Goal: Task Accomplishment & Management: Complete application form

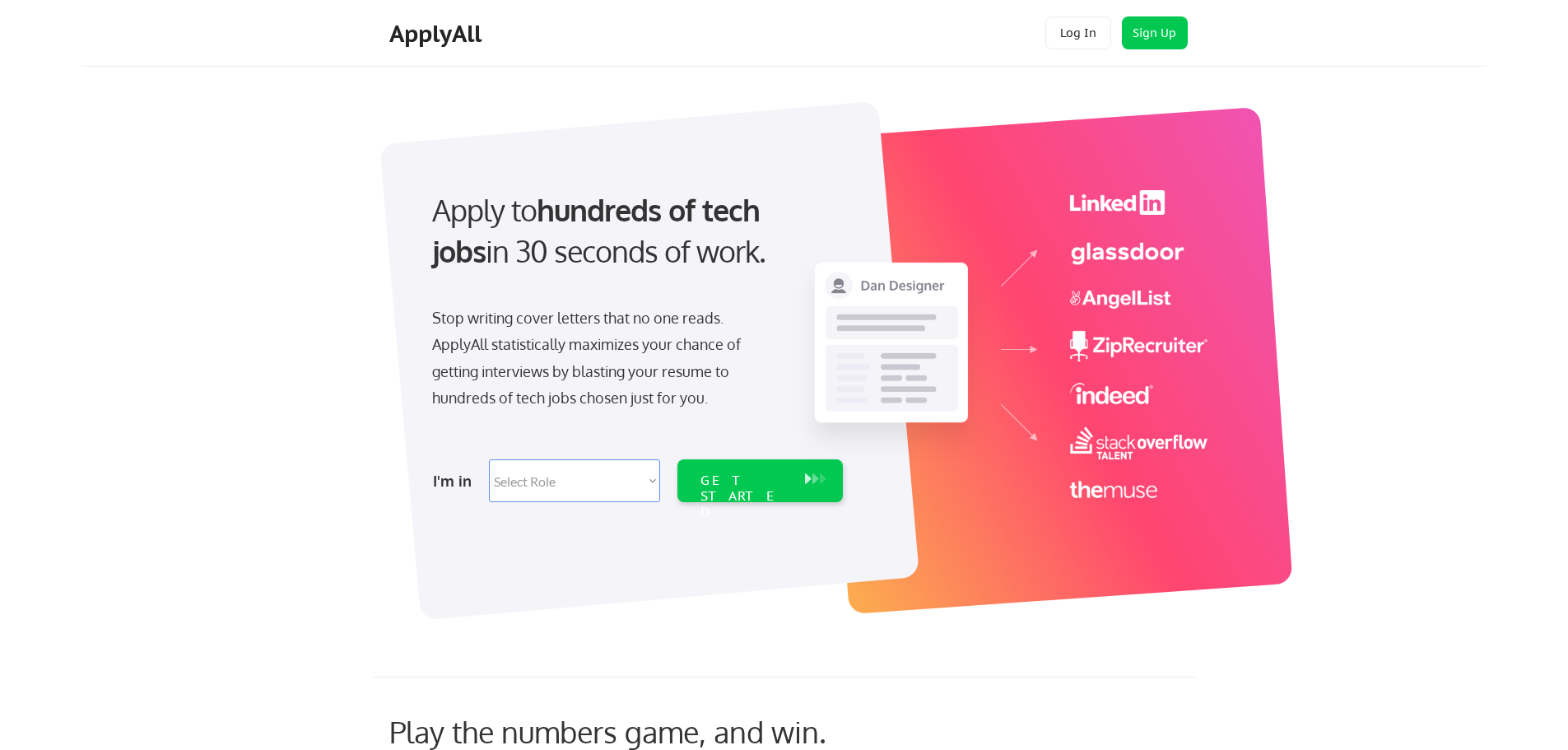
click at [1079, 13] on div "ApplyAll Log In Sign Up Log Out" at bounding box center [784, 33] width 1404 height 66
click at [1071, 51] on div "Log In Sign Up Log Out" at bounding box center [1117, 34] width 158 height 35
click at [1080, 31] on button "Log In" at bounding box center [1078, 33] width 66 height 33
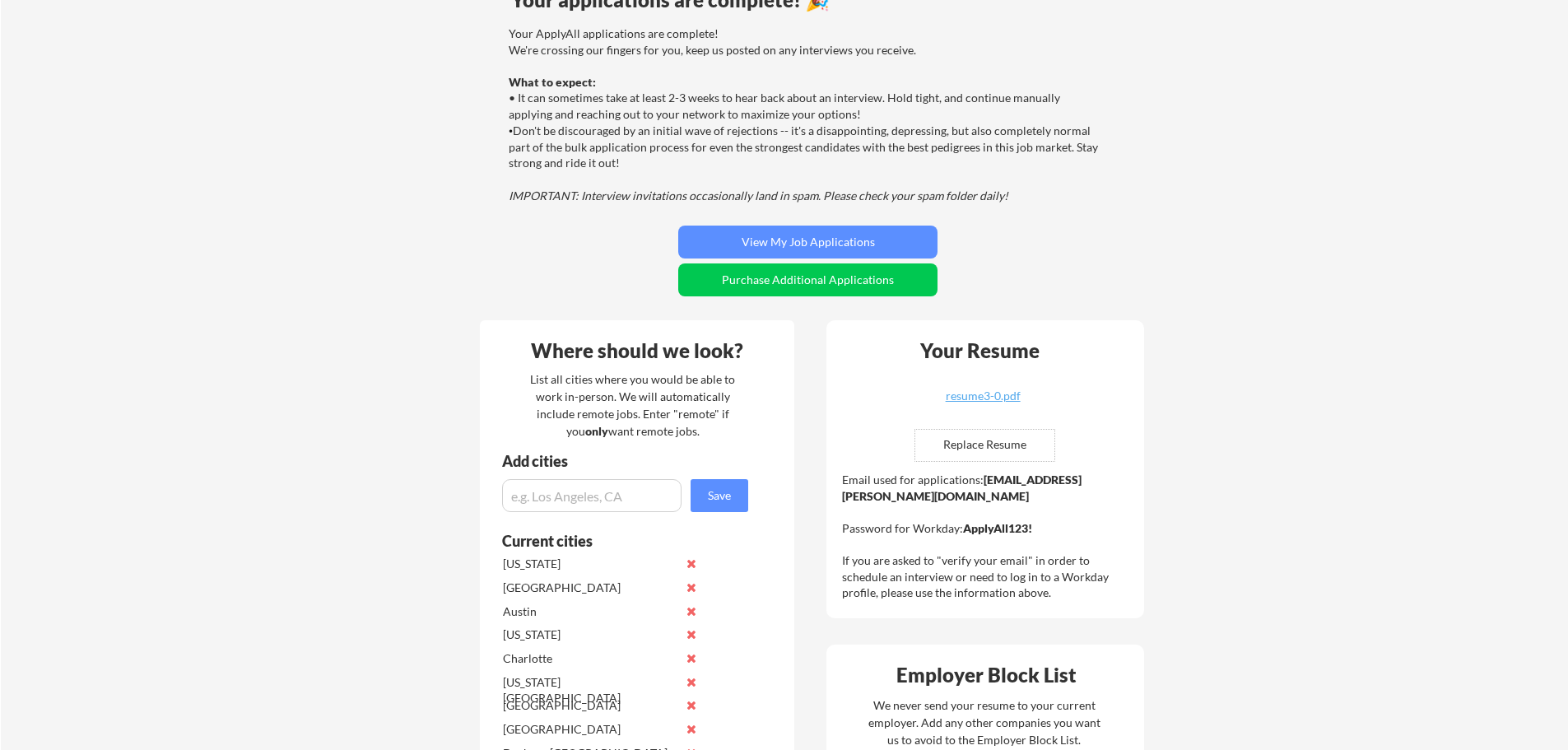
scroll to position [161, 0]
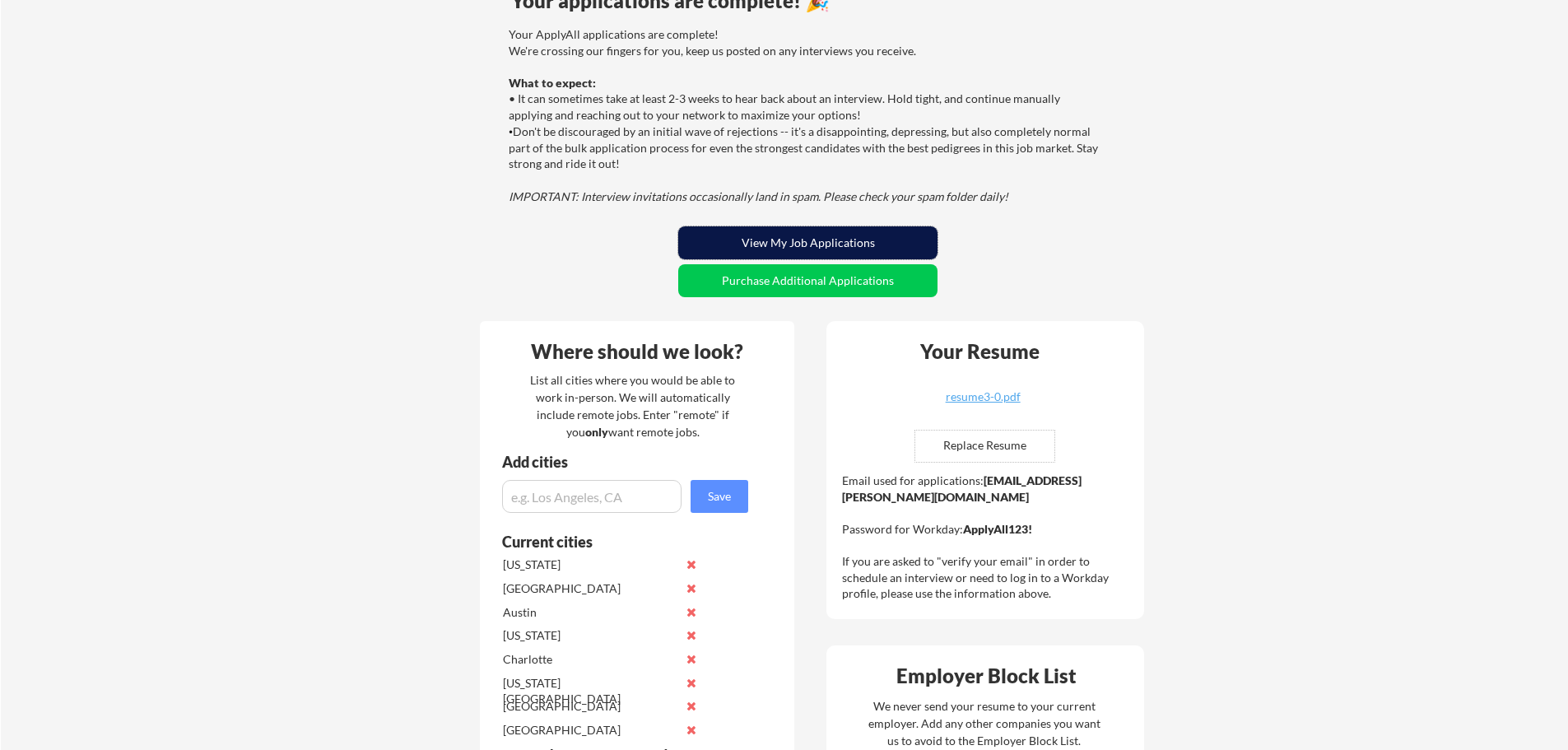
click at [845, 249] on button "View My Job Applications" at bounding box center [808, 242] width 260 height 33
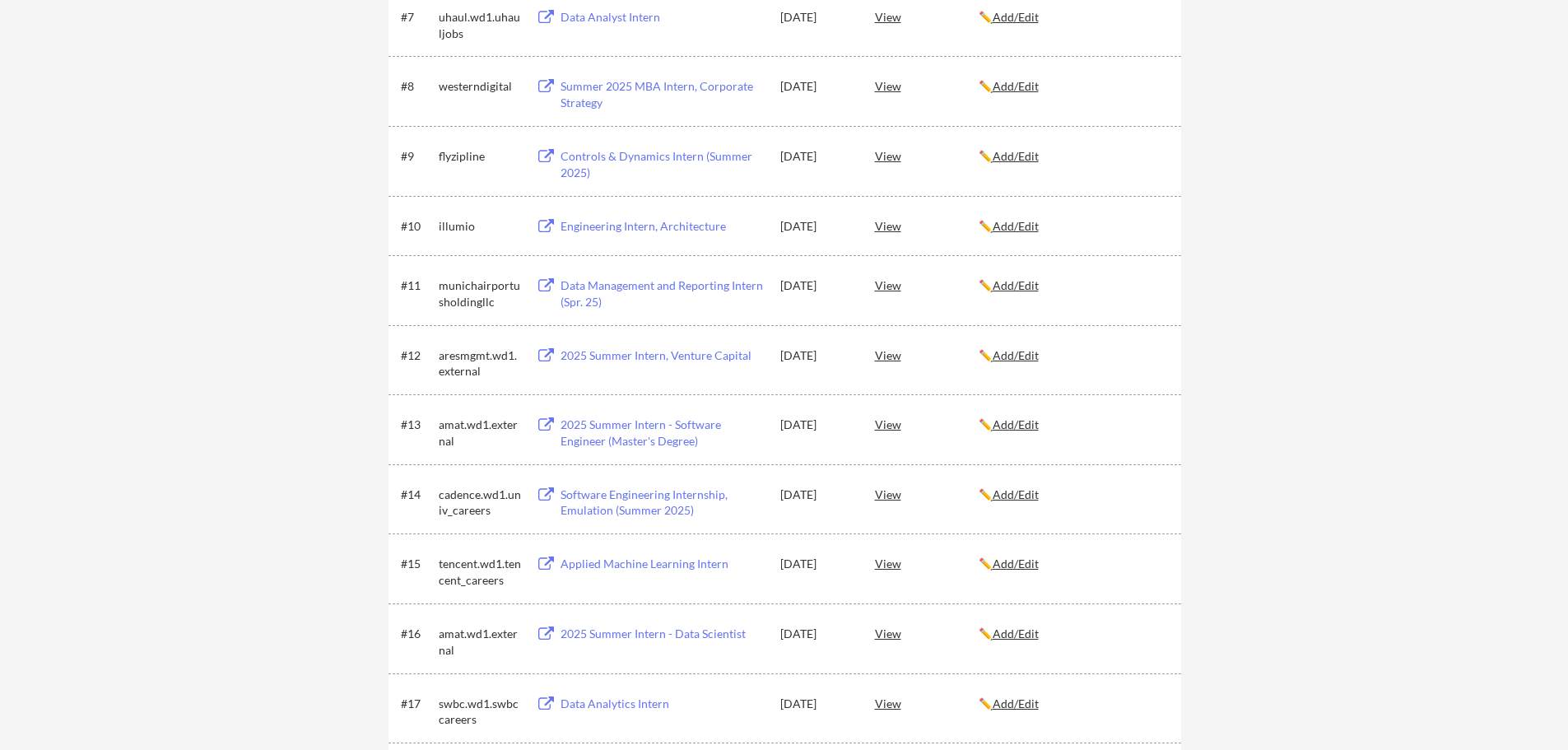
scroll to position [723, 0]
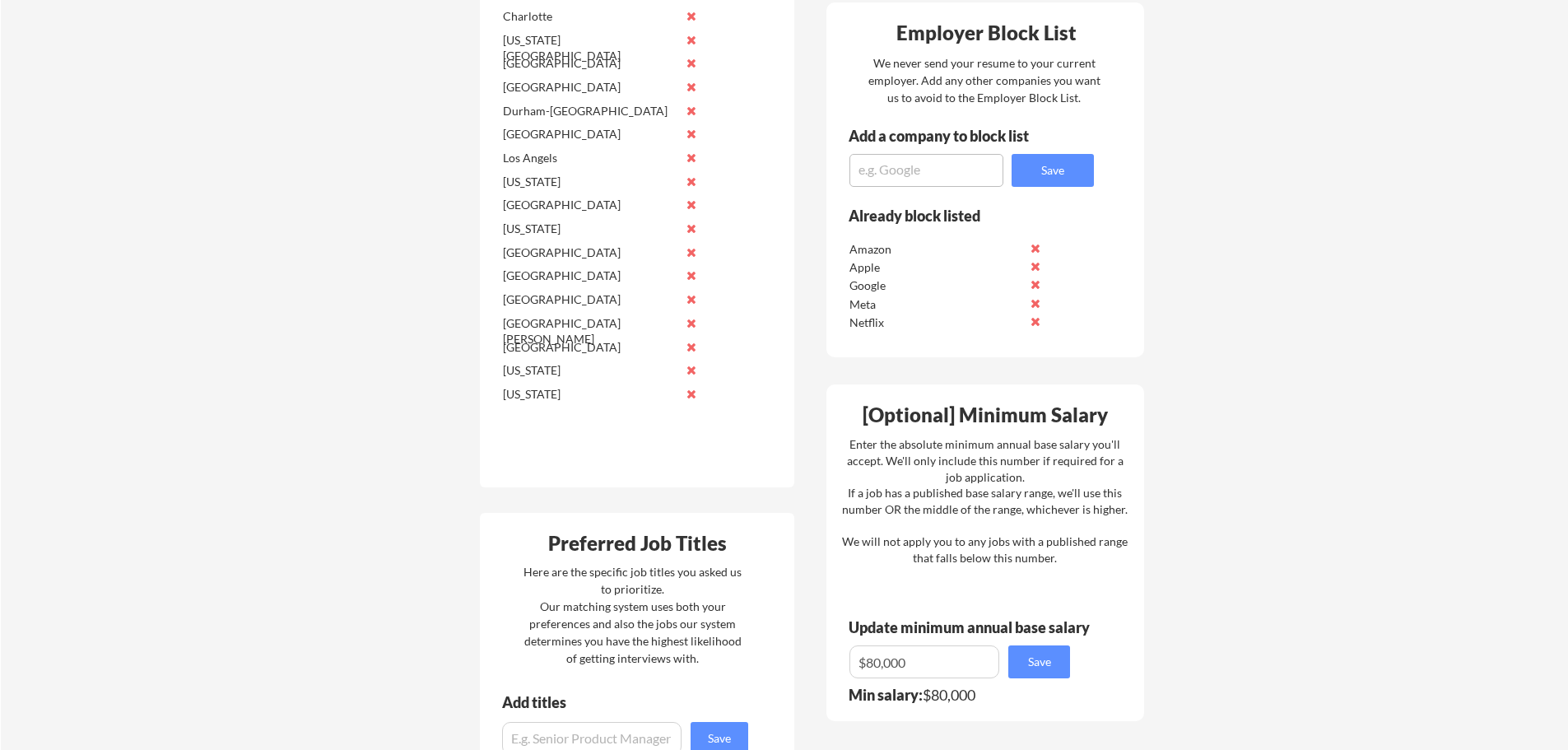
scroll to position [803, 0]
click at [1035, 248] on button at bounding box center [1035, 249] width 13 height 13
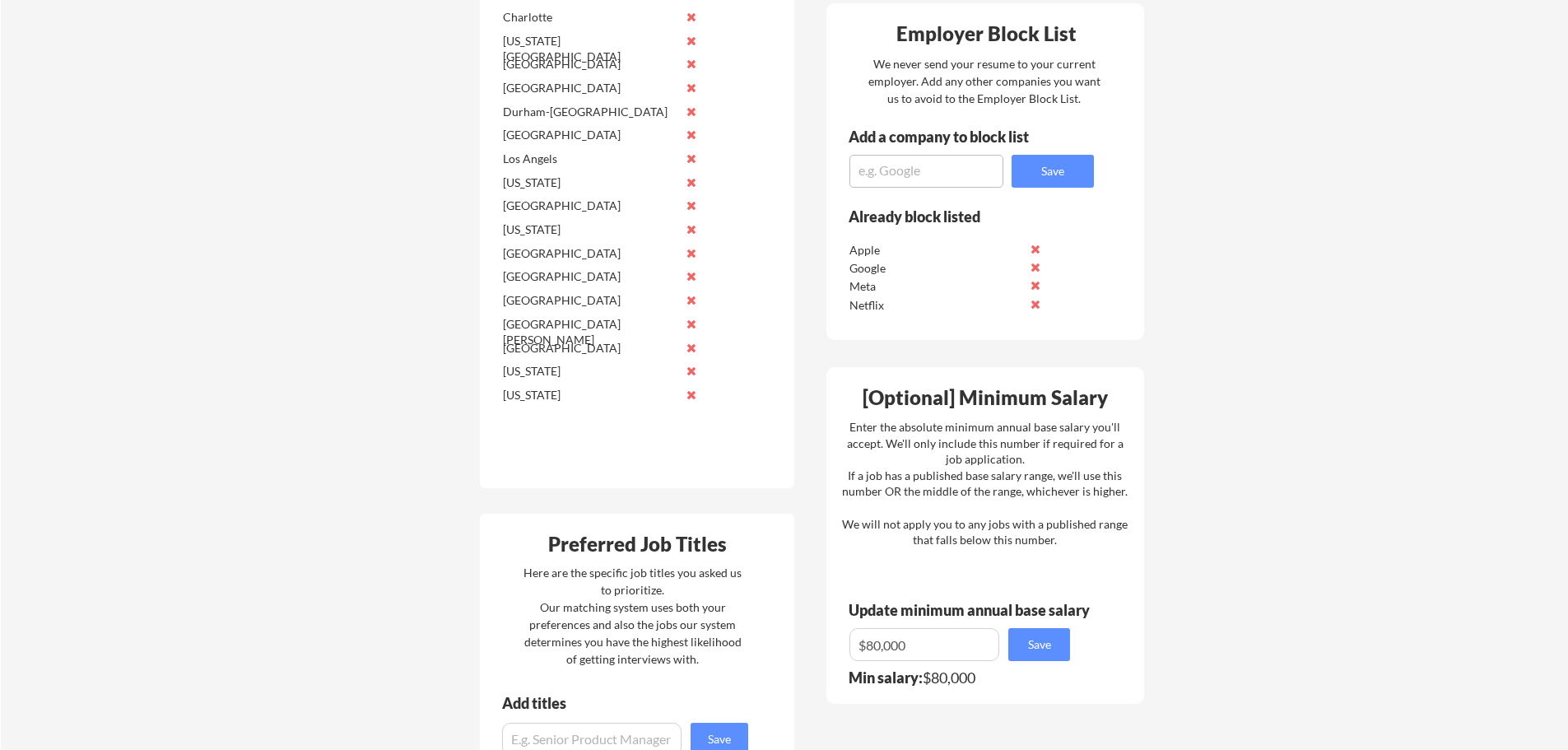
click at [963, 178] on textarea at bounding box center [927, 171] width 154 height 33
type textarea "Amazon"
click at [1022, 170] on button "Save" at bounding box center [1052, 171] width 83 height 33
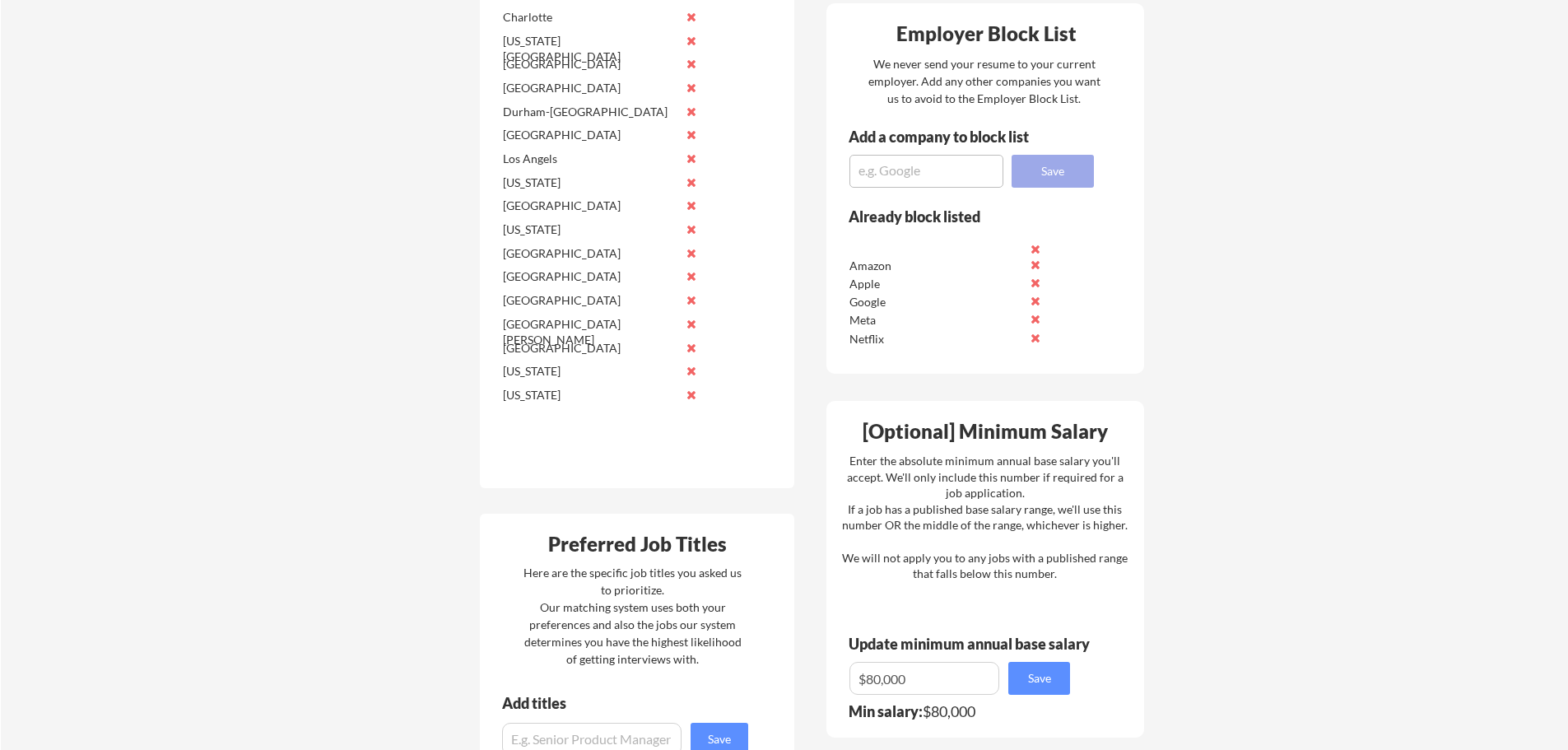
scroll to position [0, 0]
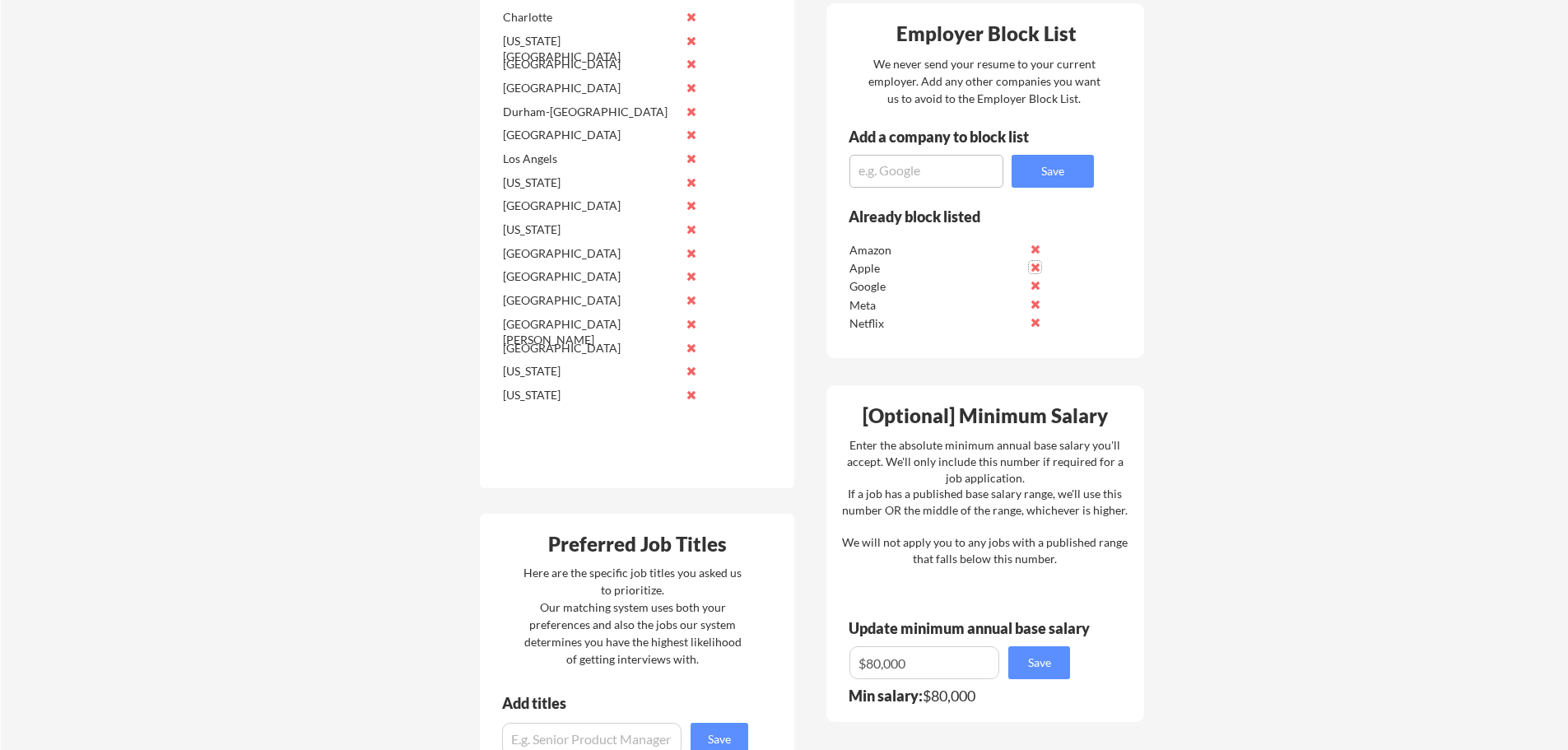
click at [1036, 270] on button at bounding box center [1035, 267] width 13 height 13
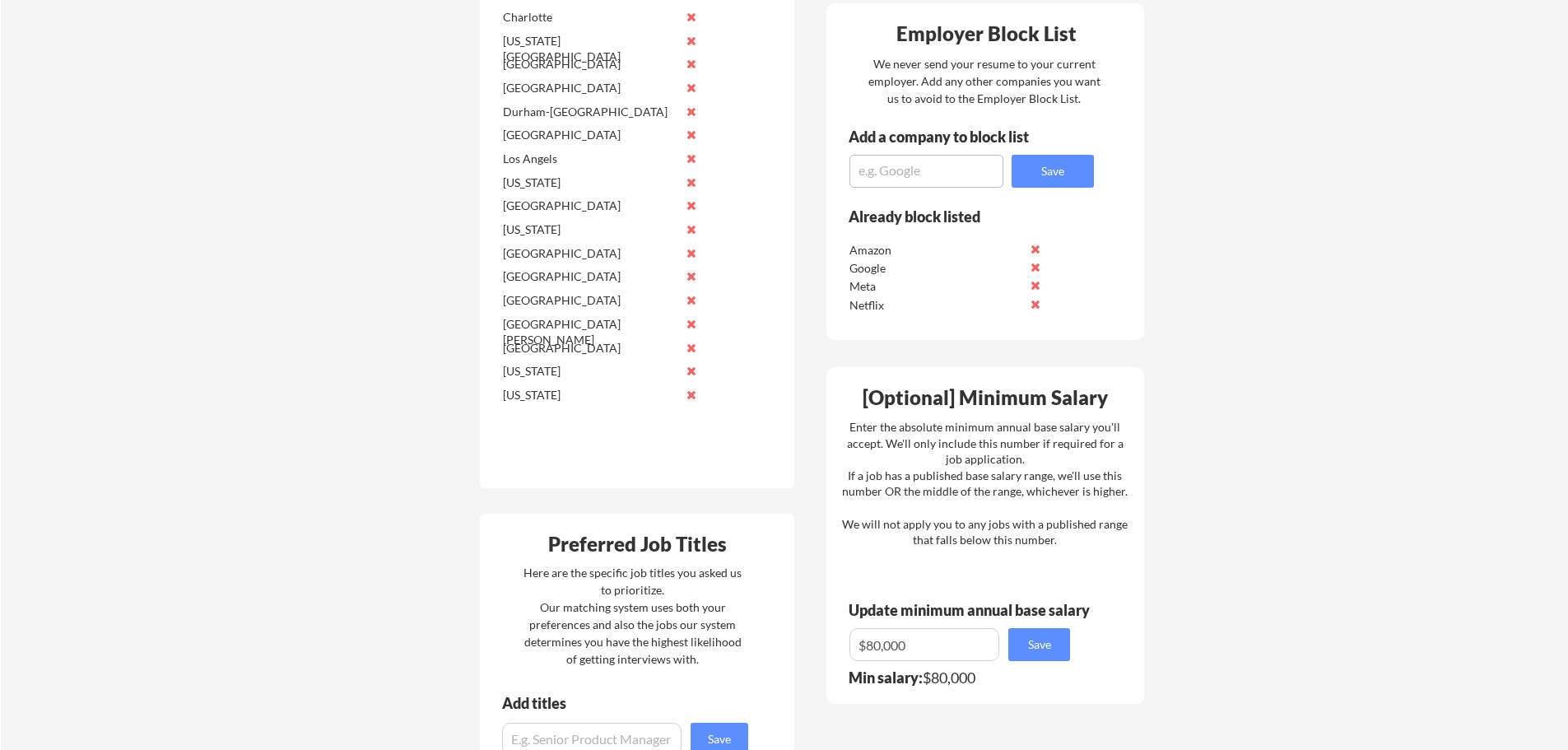
click at [1036, 270] on button at bounding box center [1035, 267] width 13 height 13
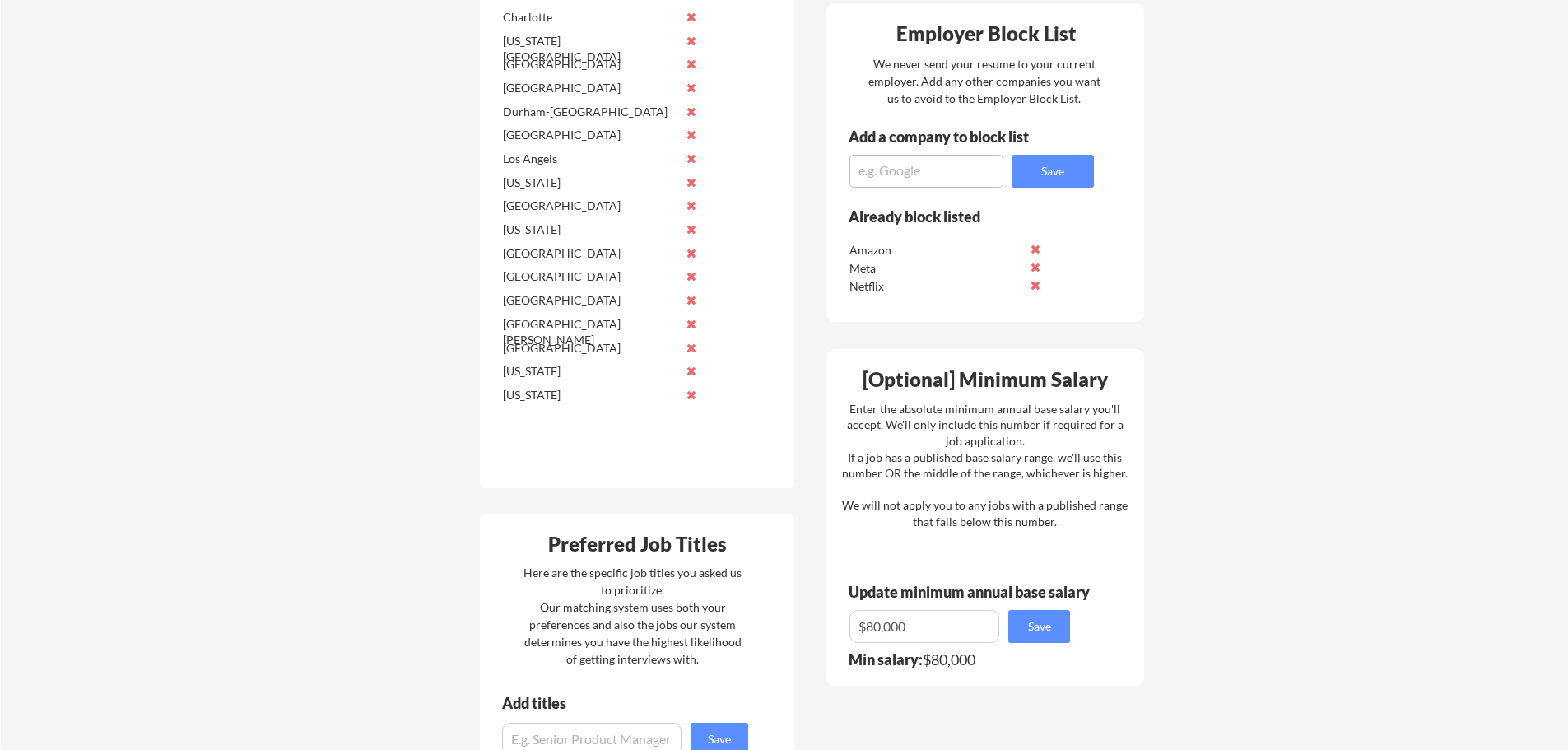
click at [1036, 270] on button at bounding box center [1035, 267] width 13 height 13
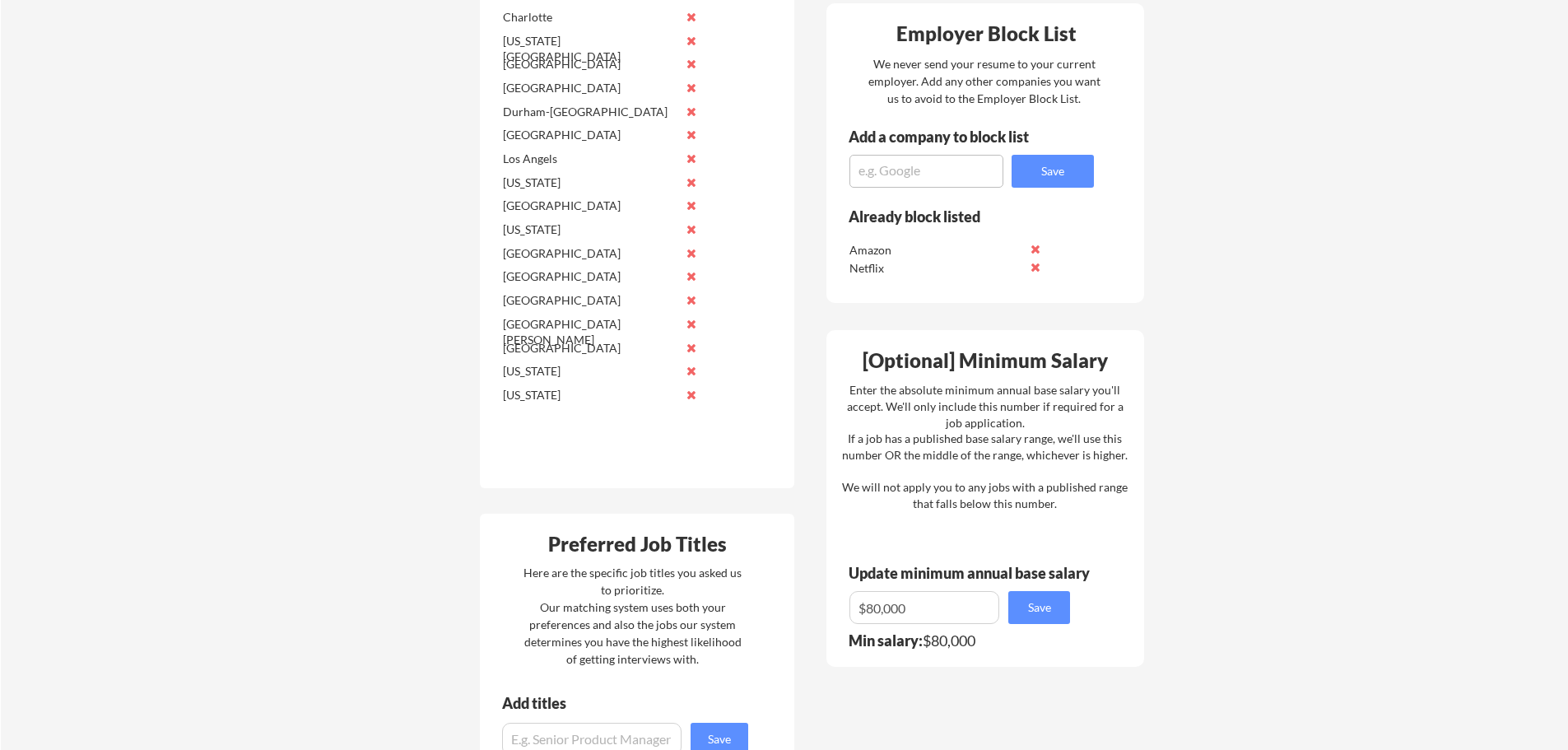
click at [1036, 270] on button at bounding box center [1035, 267] width 13 height 13
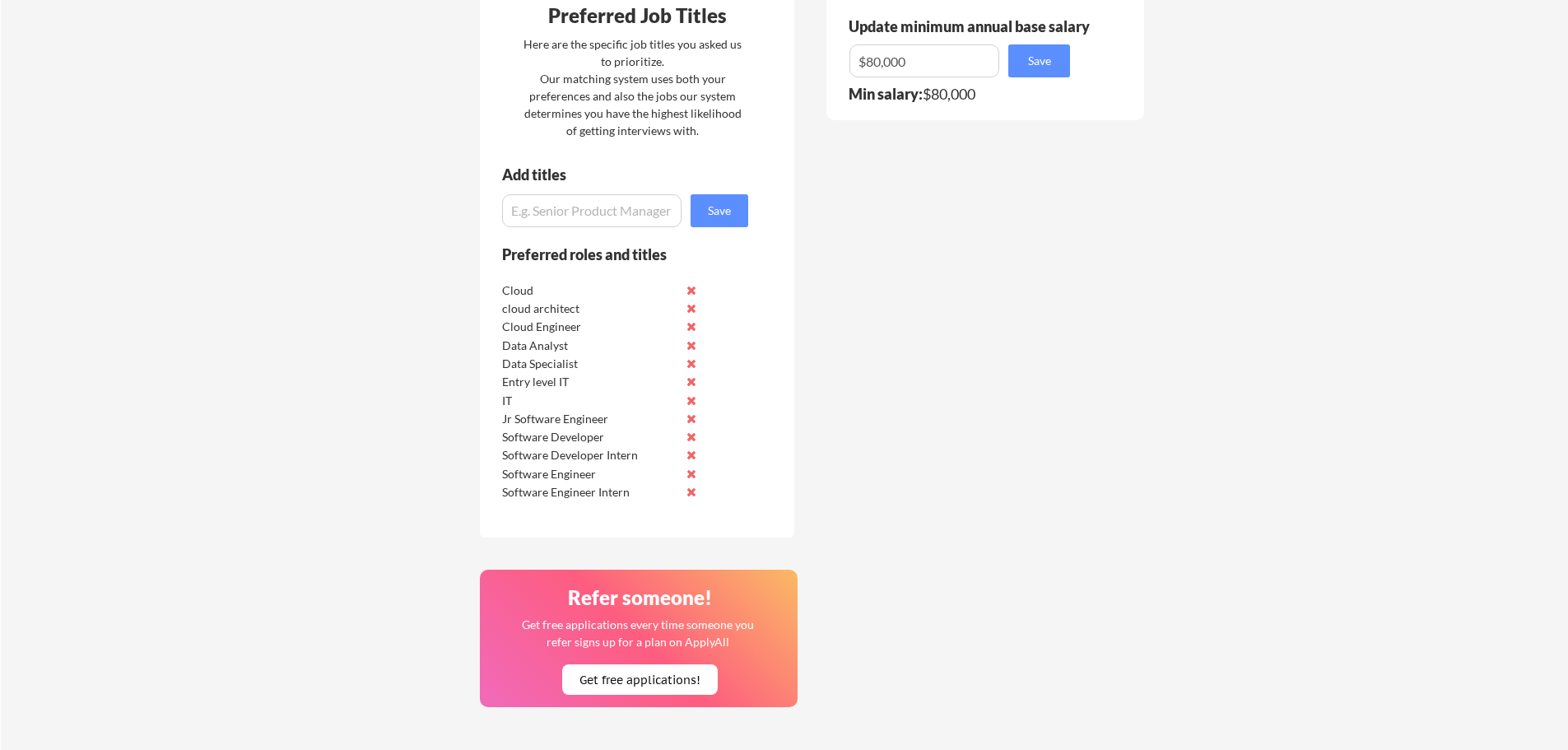
scroll to position [1357, 0]
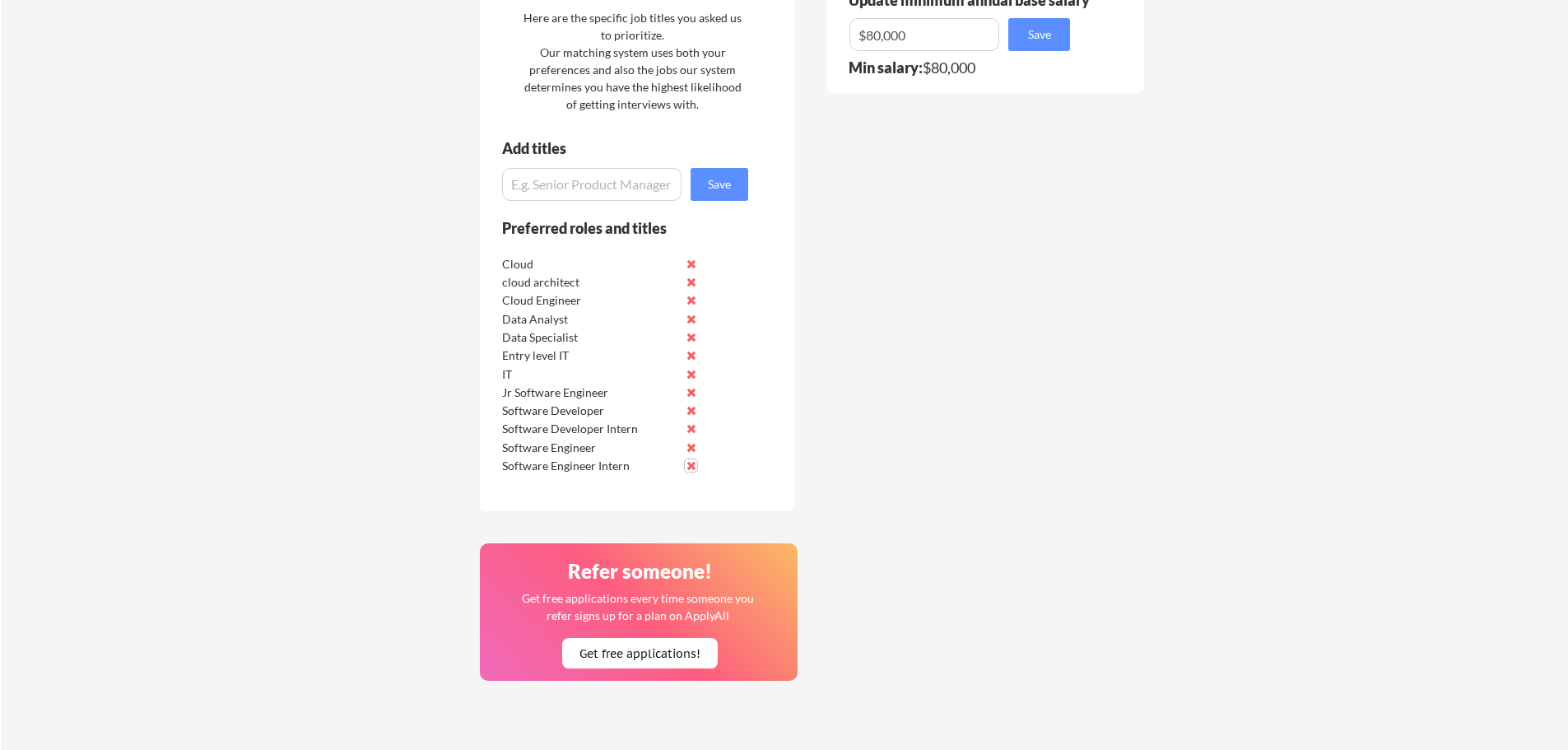
click at [692, 466] on button at bounding box center [691, 466] width 13 height 13
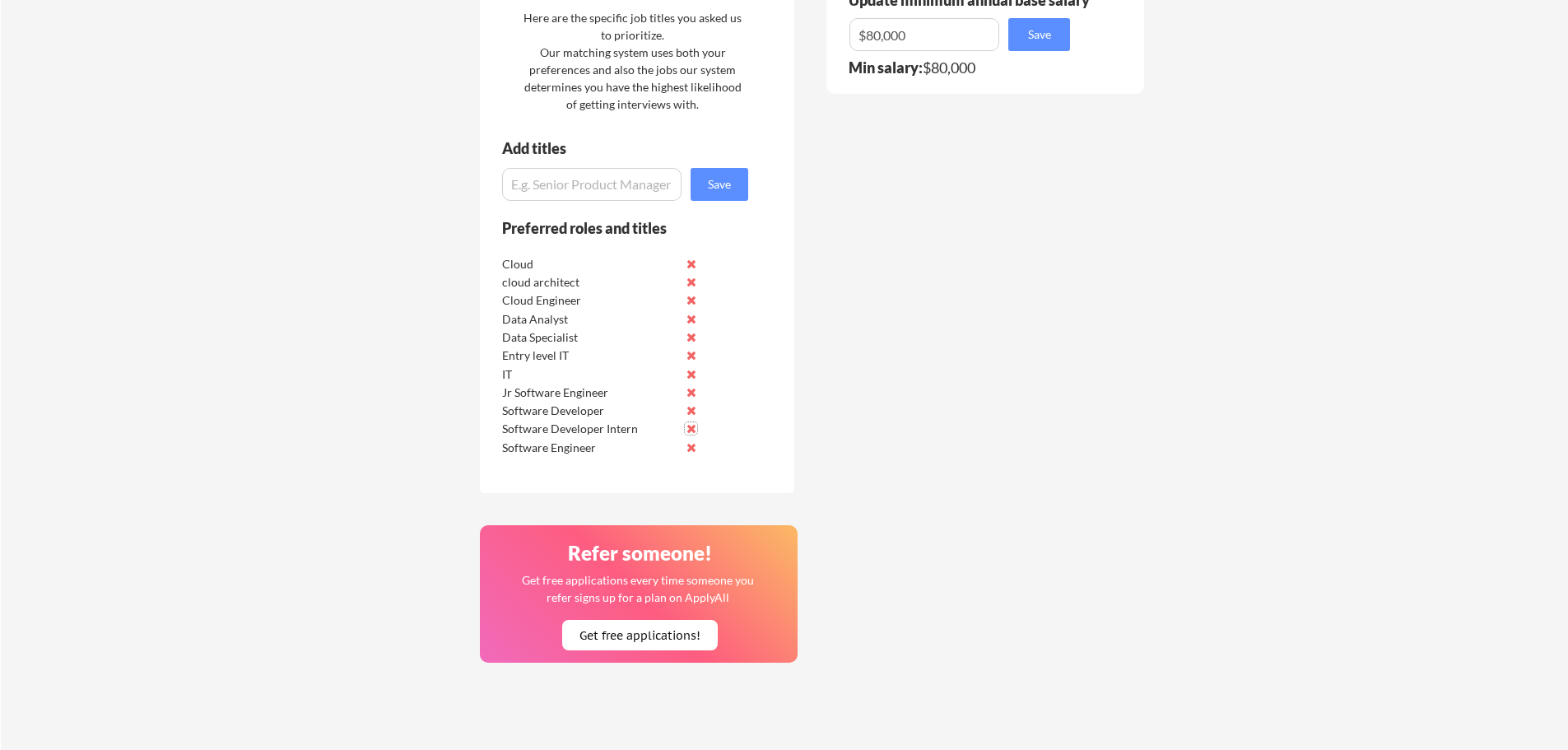
click at [691, 428] on button at bounding box center [691, 429] width 13 height 13
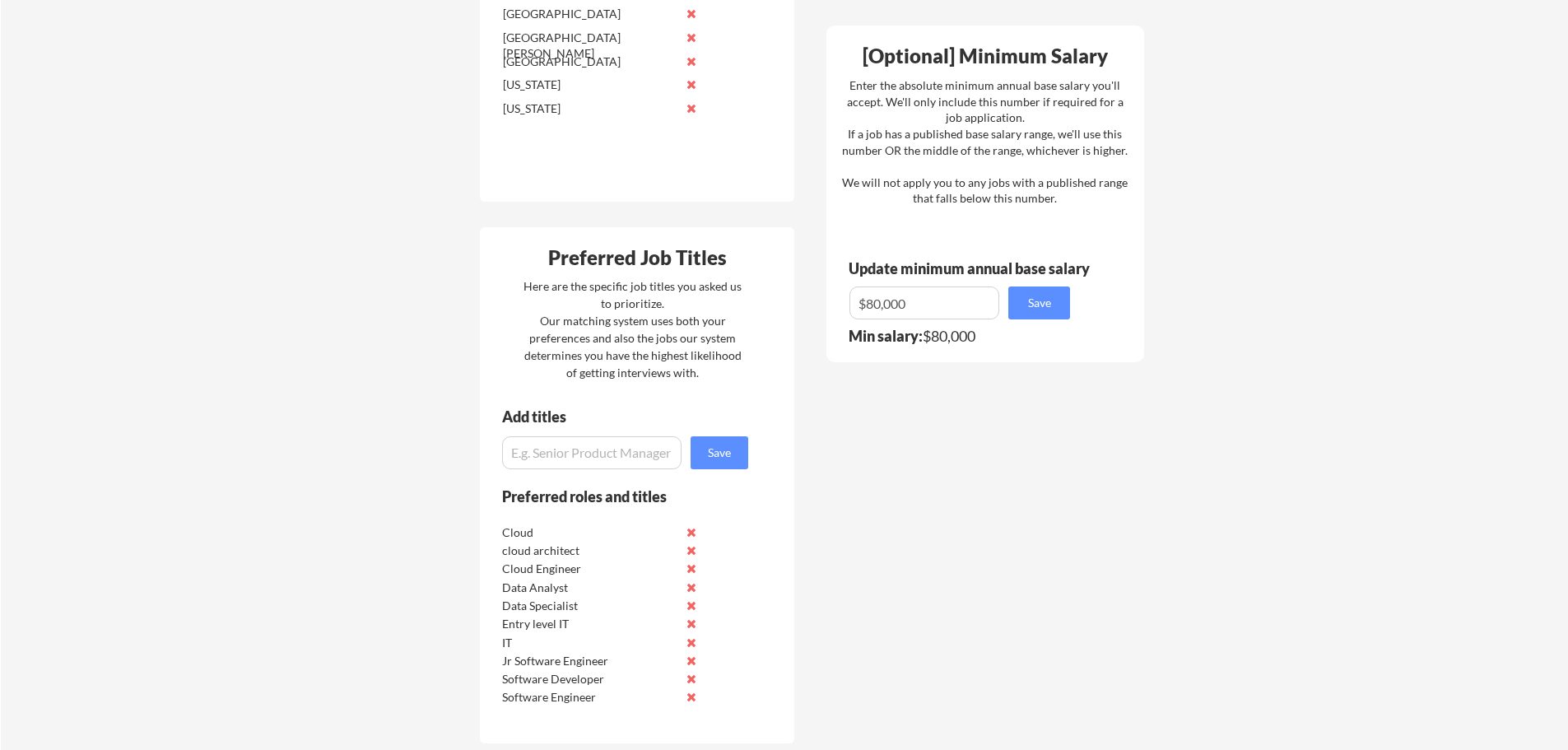
scroll to position [1092, 0]
click at [588, 440] on input "input" at bounding box center [592, 449] width 180 height 33
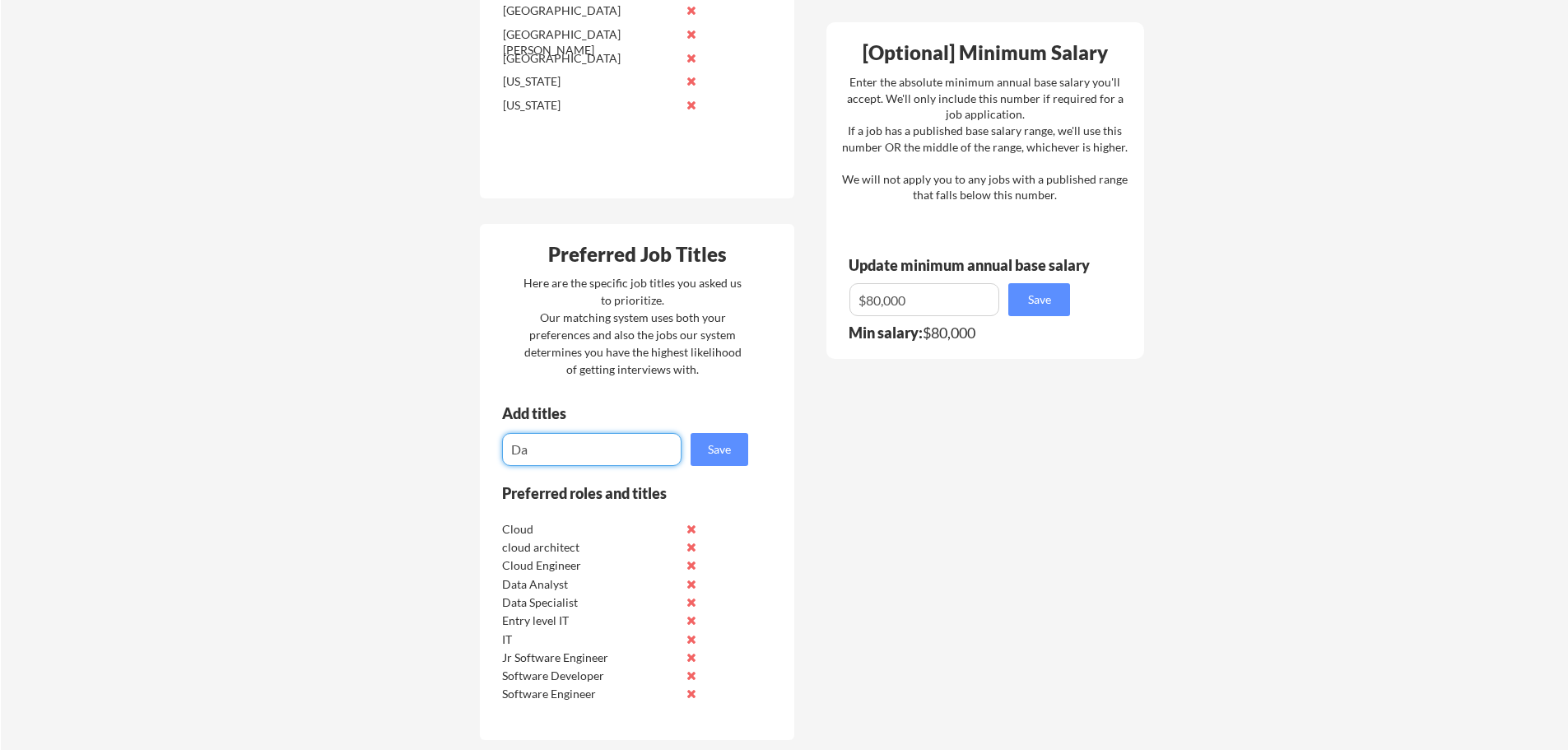
type input "D"
type input "Data Engineer"
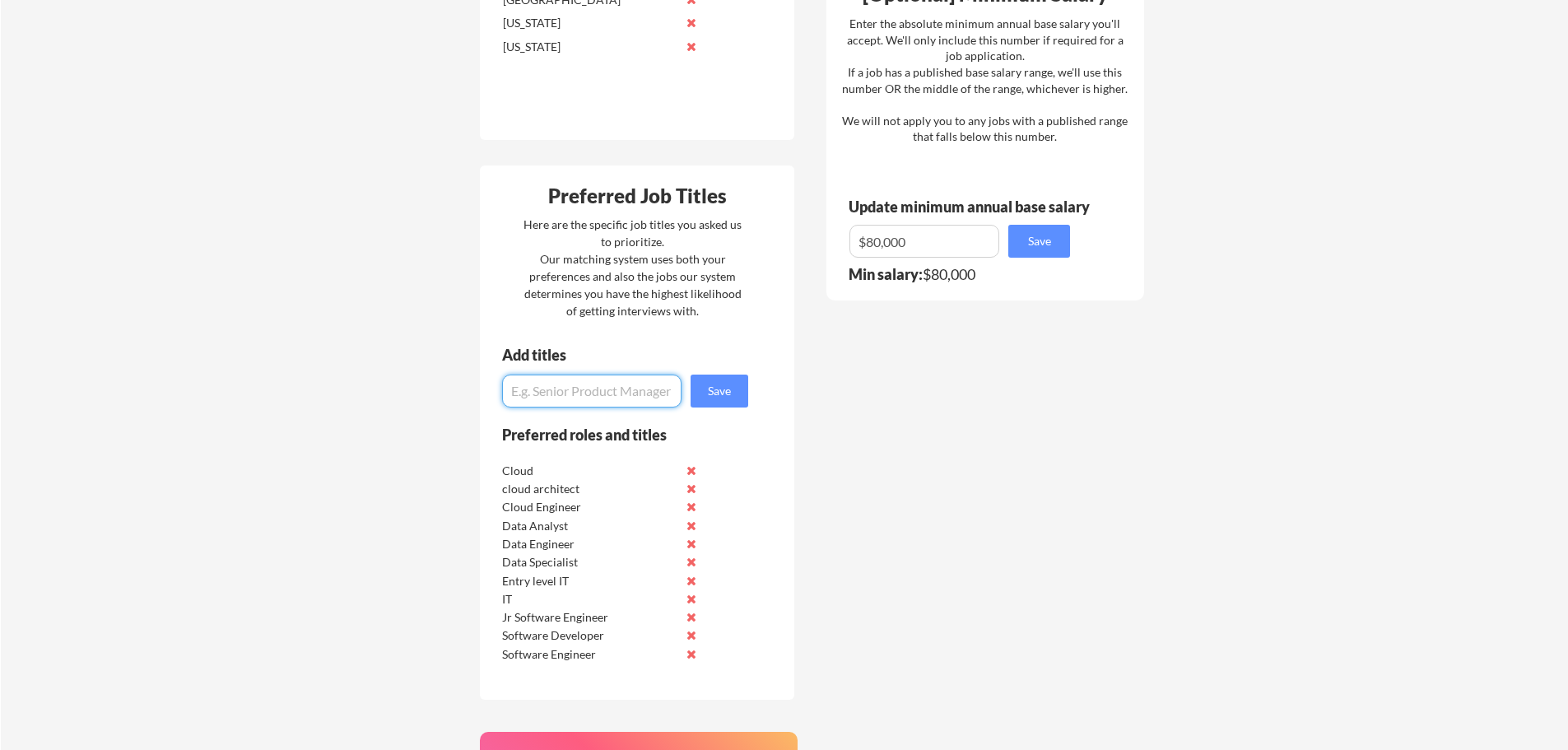
scroll to position [1150, 0]
click at [583, 397] on input "input" at bounding box center [592, 391] width 180 height 33
type input "SQL Engineer"
type input "SQL"
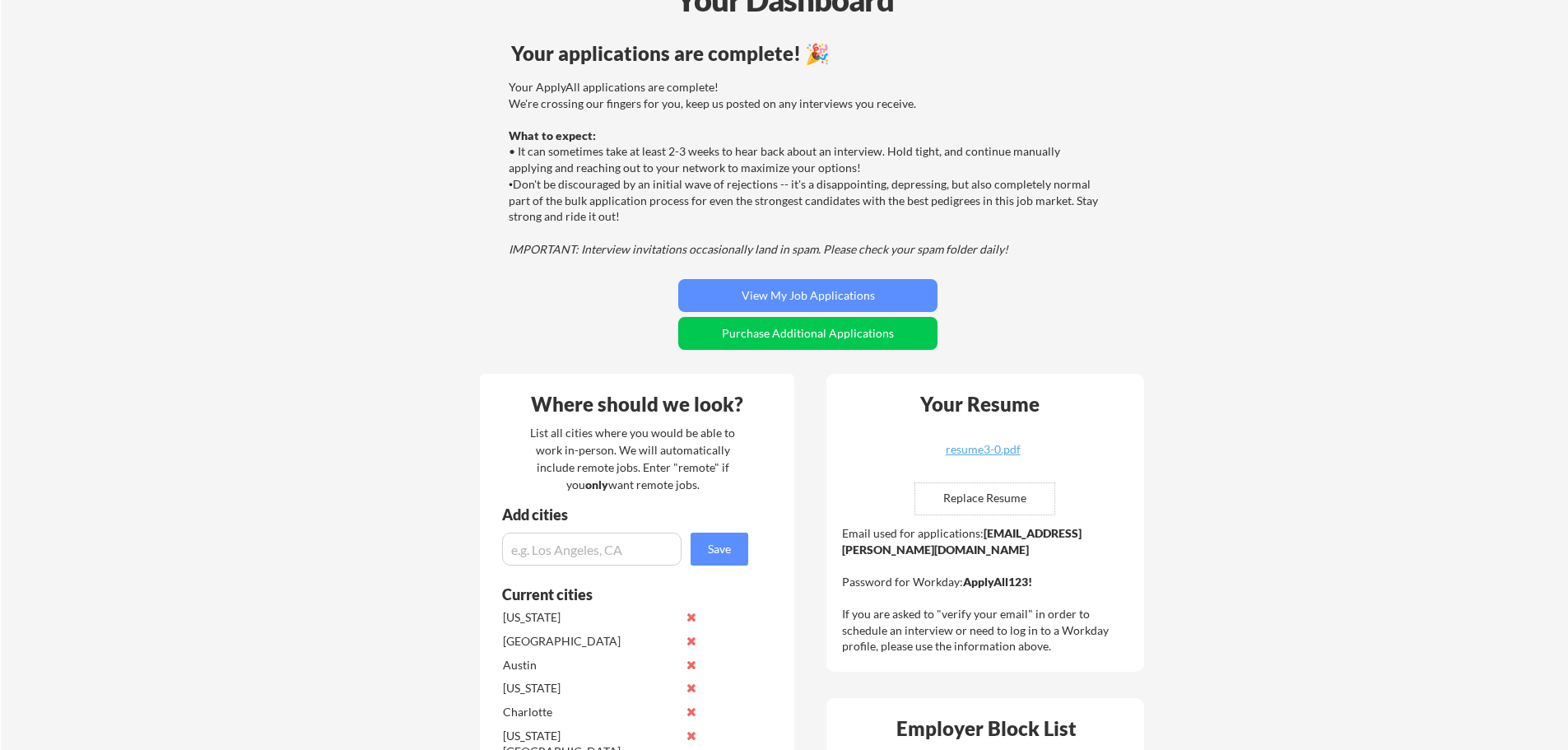
scroll to position [0, 0]
